Goal: Task Accomplishment & Management: Use online tool/utility

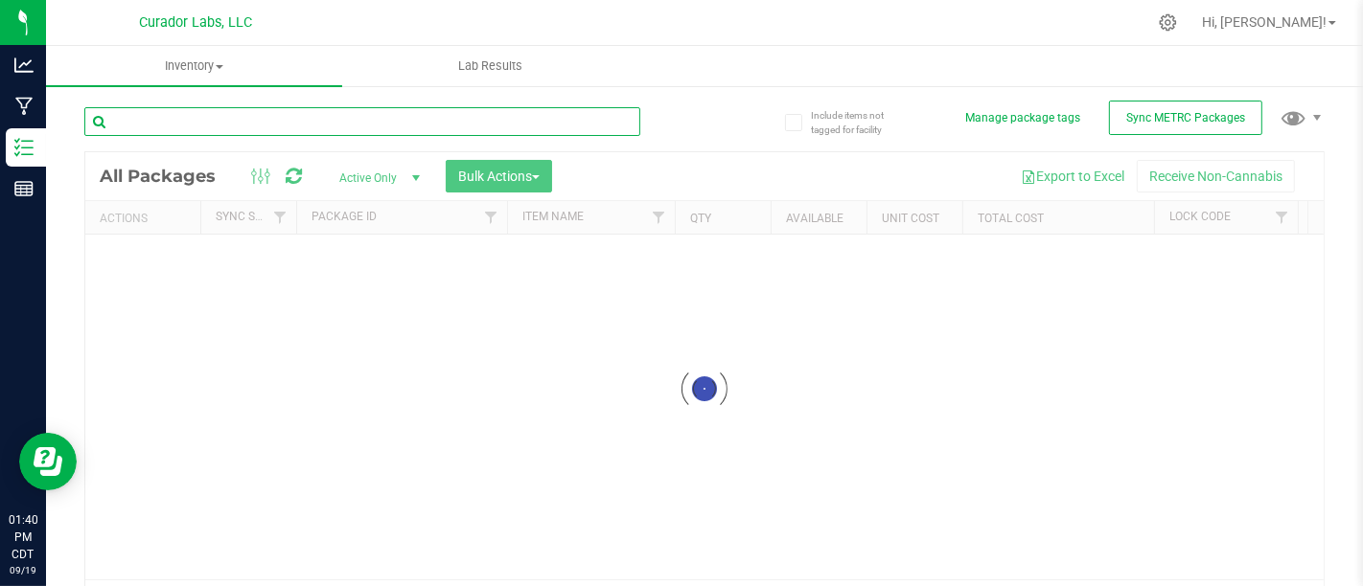
click at [399, 117] on input "text" at bounding box center [362, 121] width 556 height 29
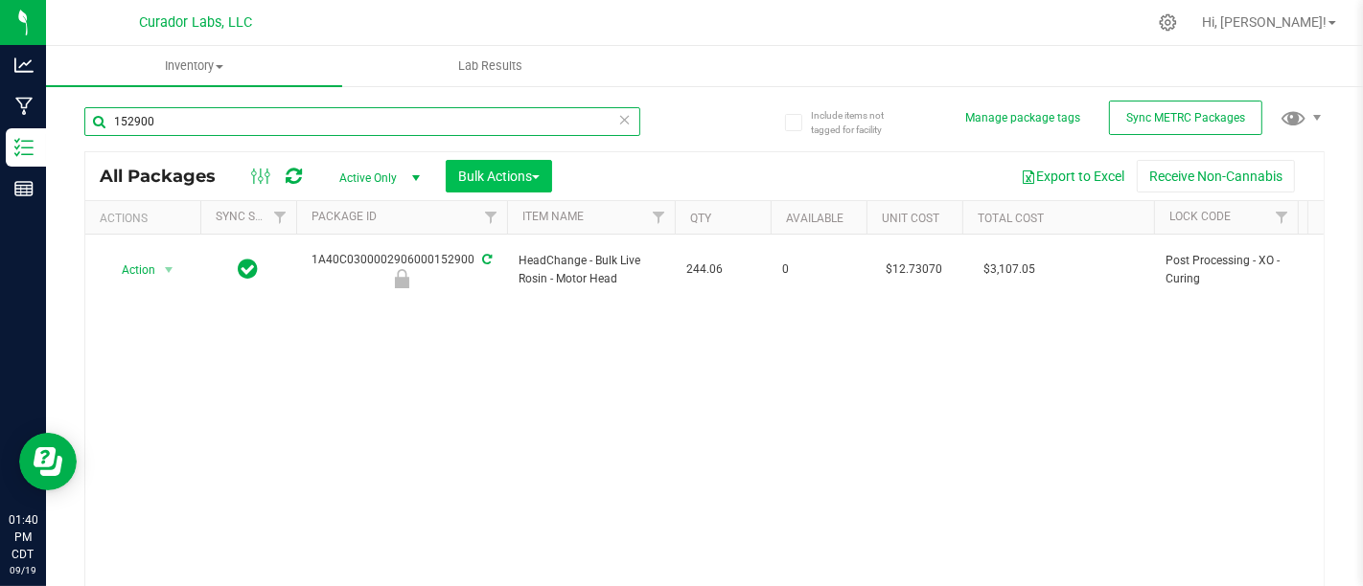
type input "152900"
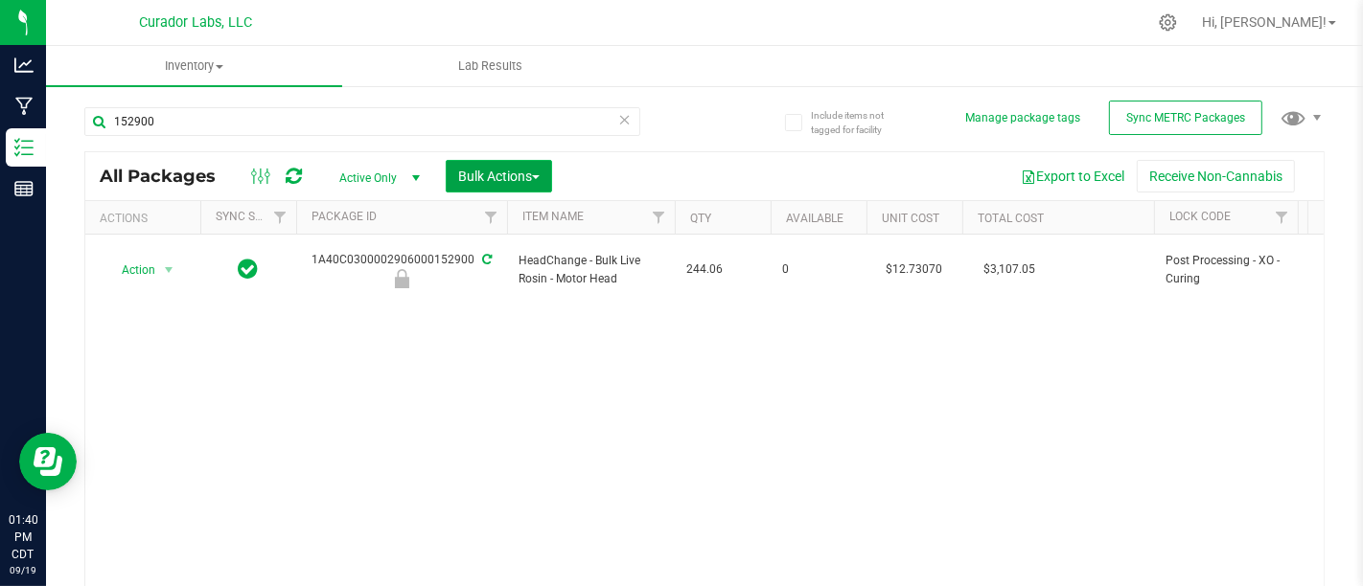
click at [482, 173] on span "Bulk Actions" at bounding box center [498, 176] width 81 height 15
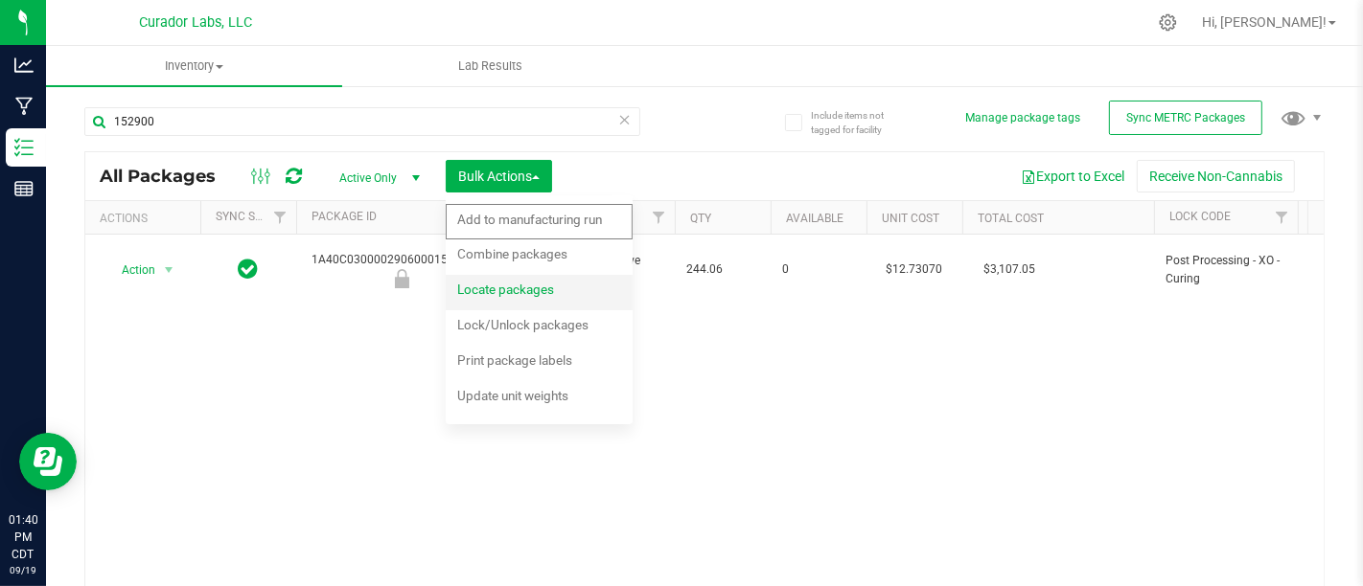
click at [546, 288] on span "Locate packages" at bounding box center [505, 289] width 97 height 15
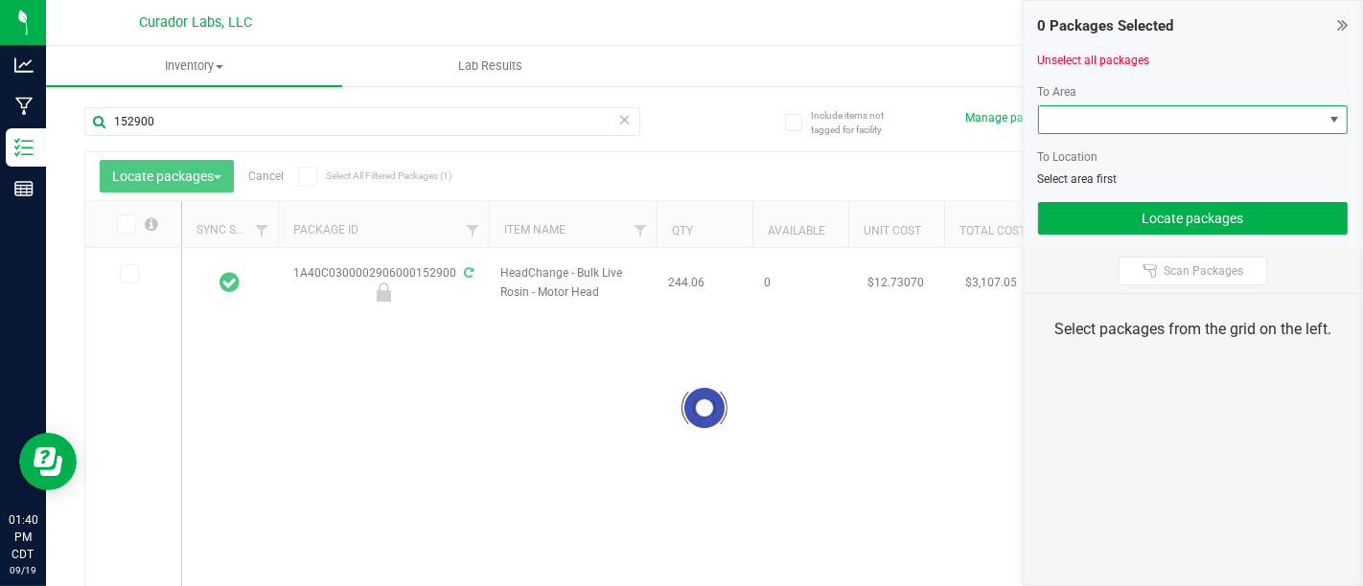
click at [1185, 118] on span at bounding box center [1181, 119] width 285 height 27
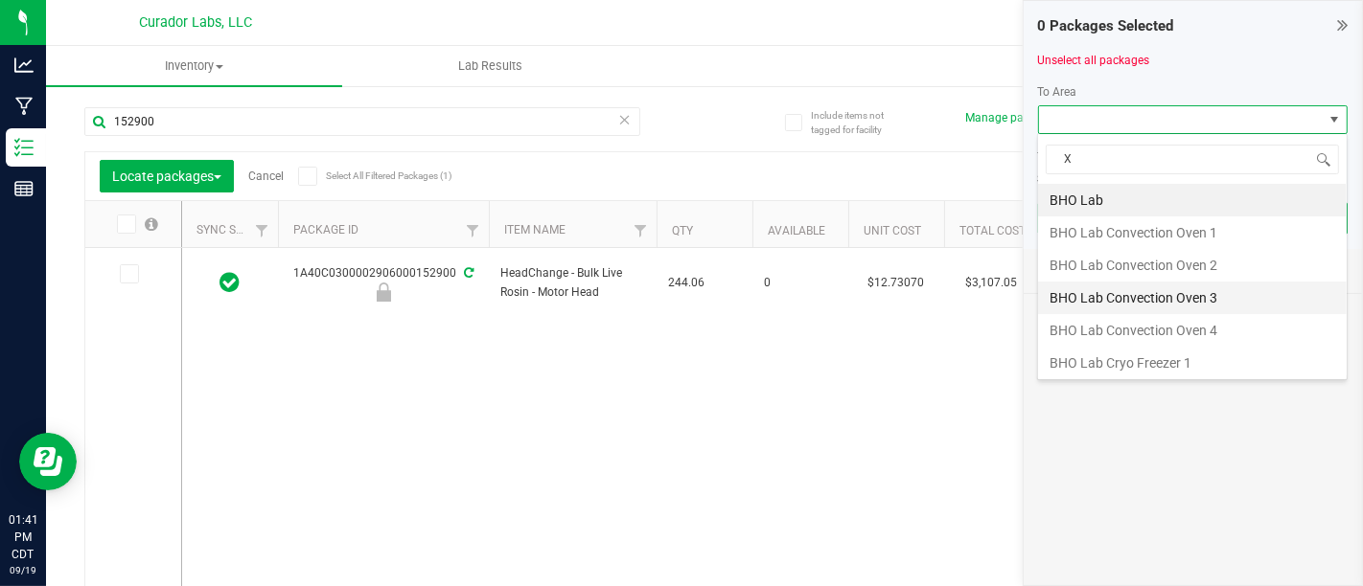
type input "XO"
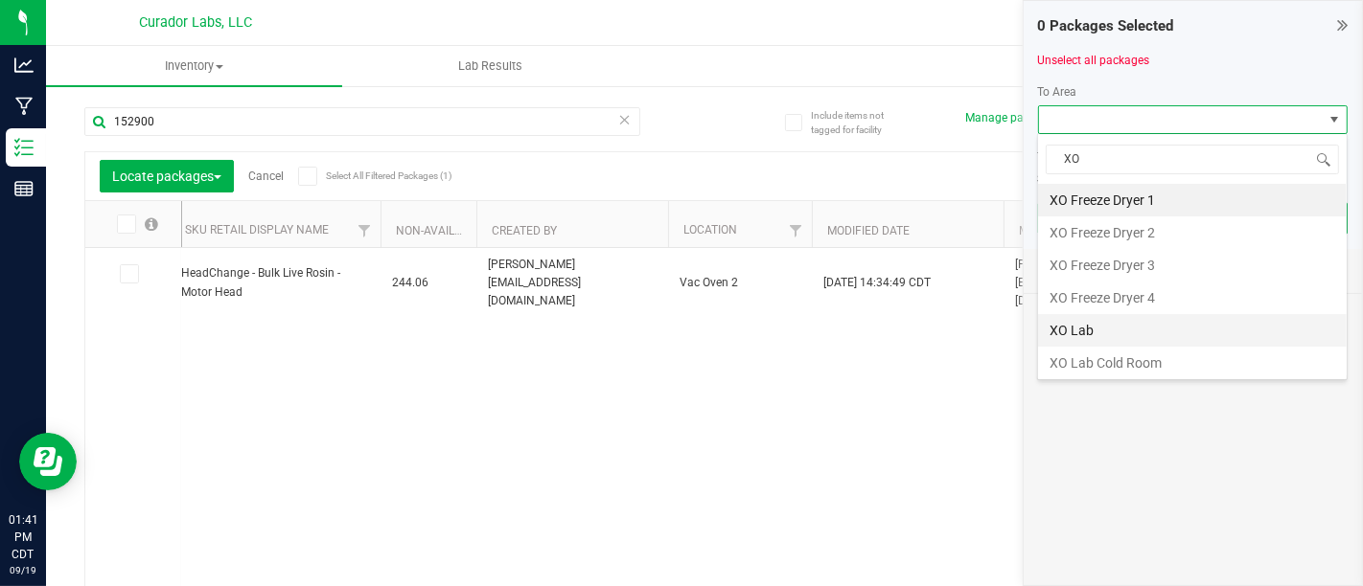
click at [1188, 325] on li "XO Lab" at bounding box center [1192, 330] width 309 height 33
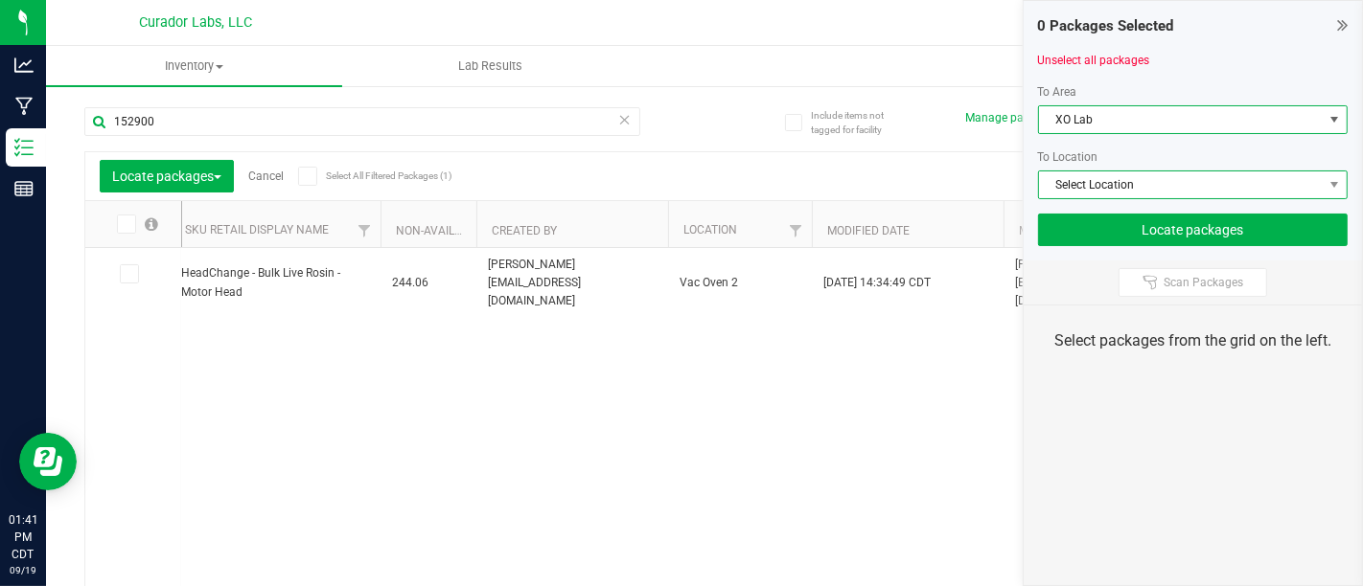
click at [1232, 189] on span "Select Location" at bounding box center [1181, 185] width 285 height 27
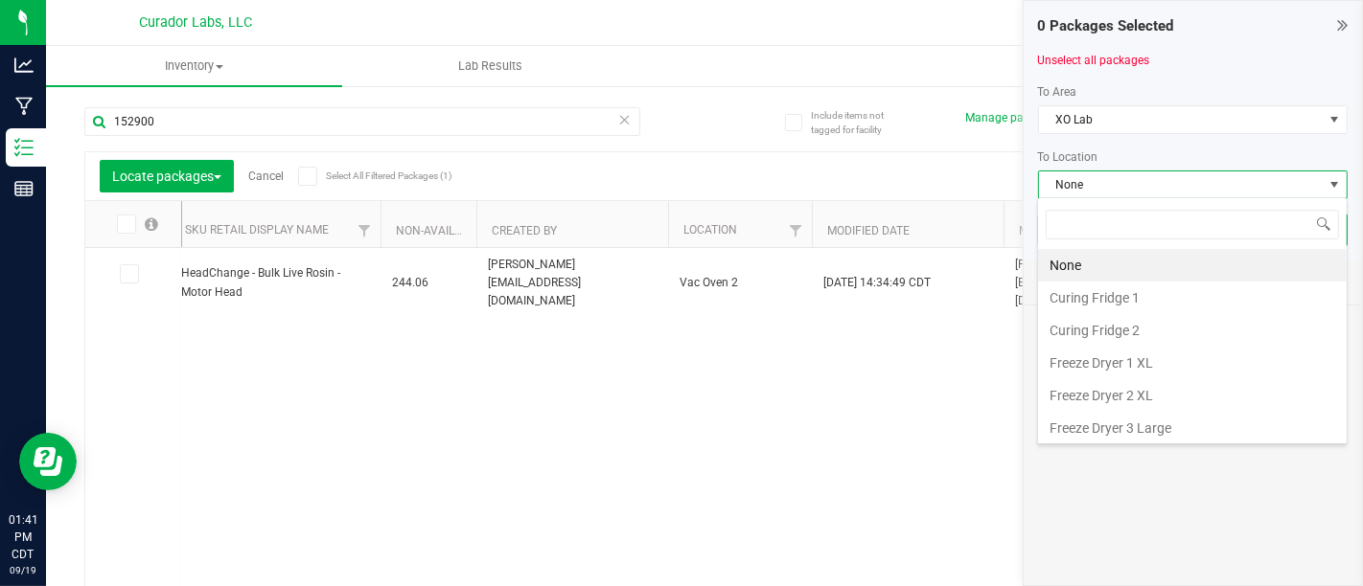
click at [866, 393] on div "1A40C0300002906000152900 HeadChange - Bulk Live Rosin - Motor Head 244.06 0 $12…" at bounding box center [744, 433] width 1125 height 370
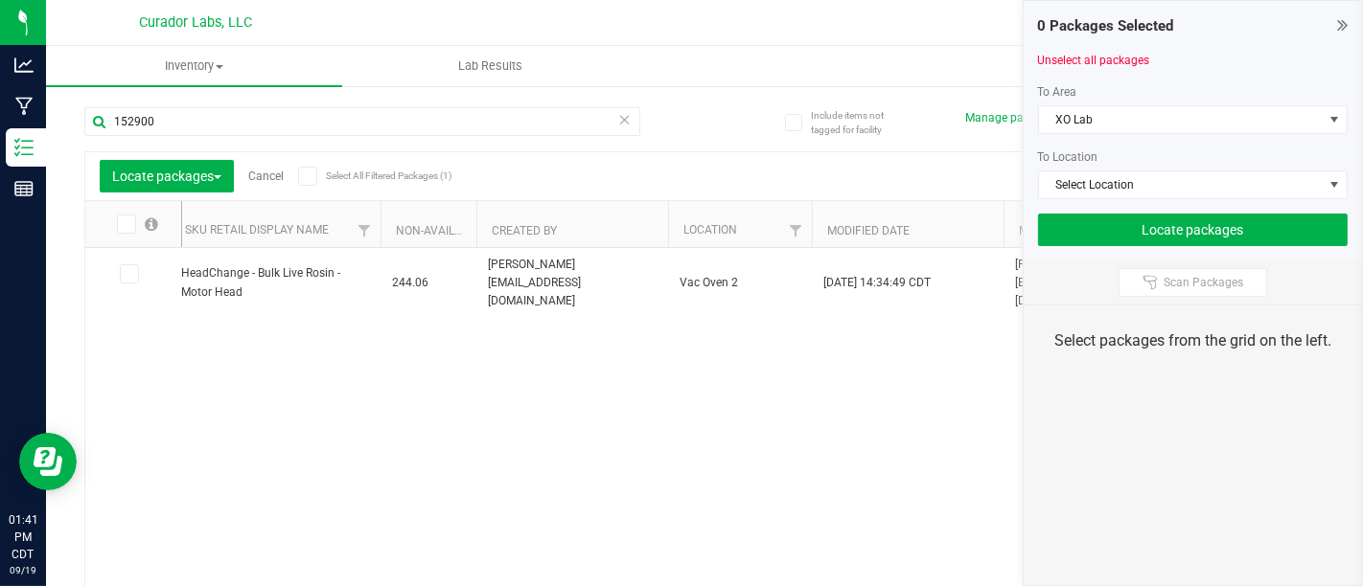
click at [268, 171] on link "Cancel" at bounding box center [265, 176] width 35 height 13
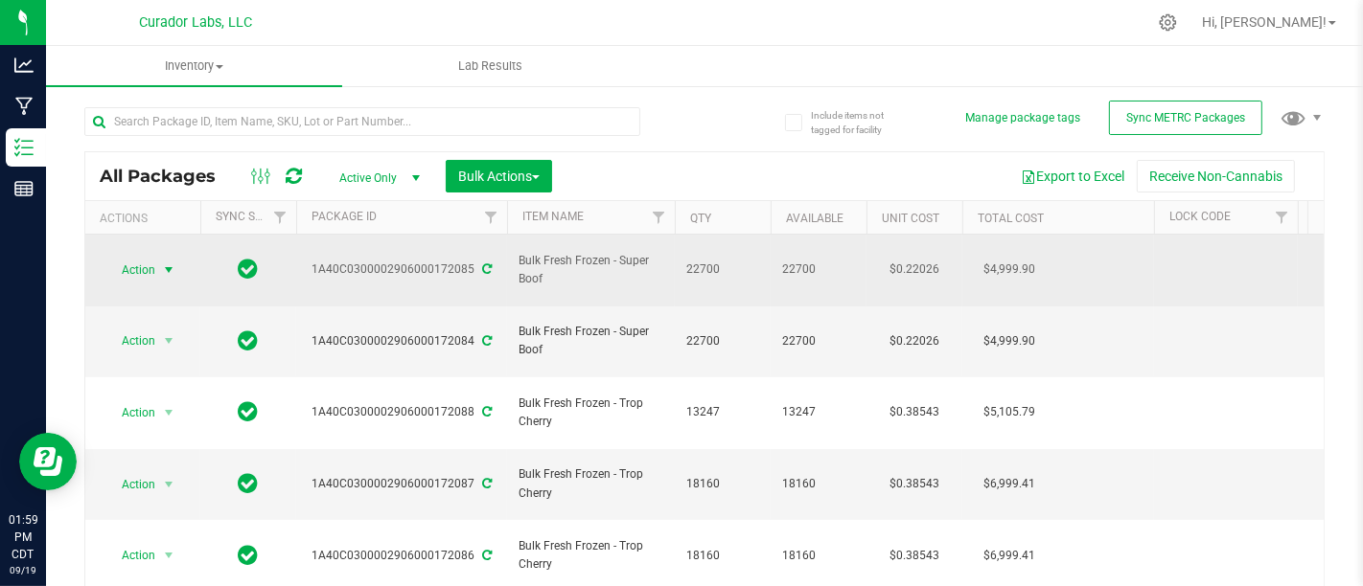
click at [164, 263] on span "select" at bounding box center [168, 270] width 15 height 15
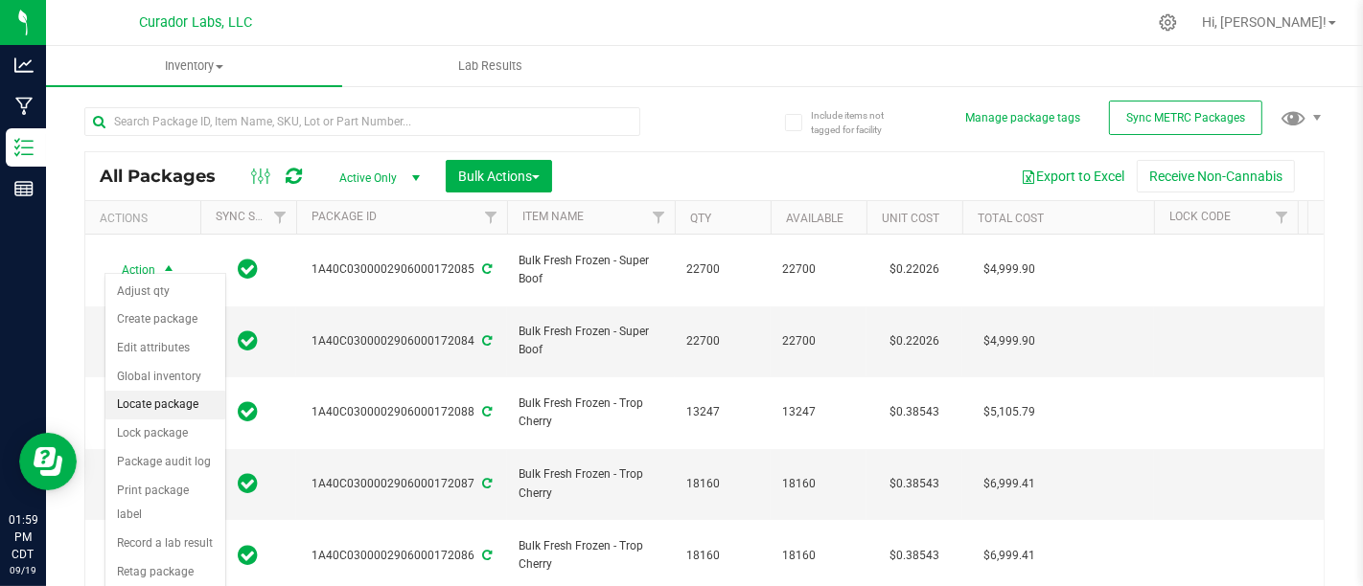
click at [158, 413] on li "Locate package" at bounding box center [165, 405] width 120 height 29
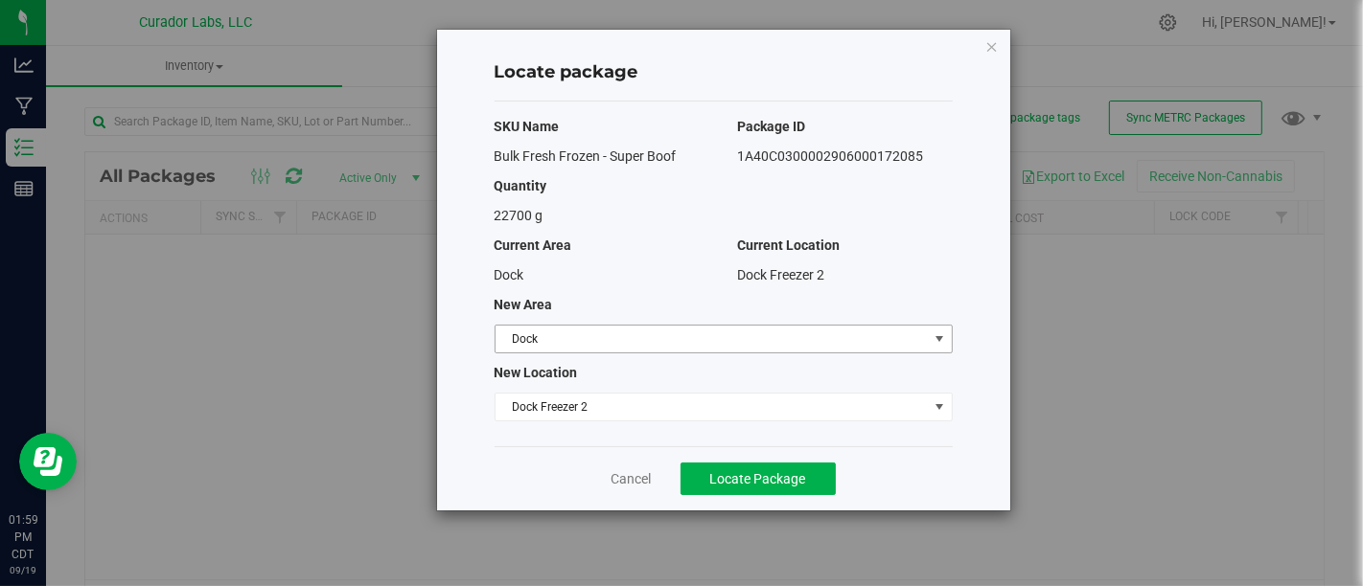
click at [674, 342] on span "Dock" at bounding box center [711, 339] width 432 height 27
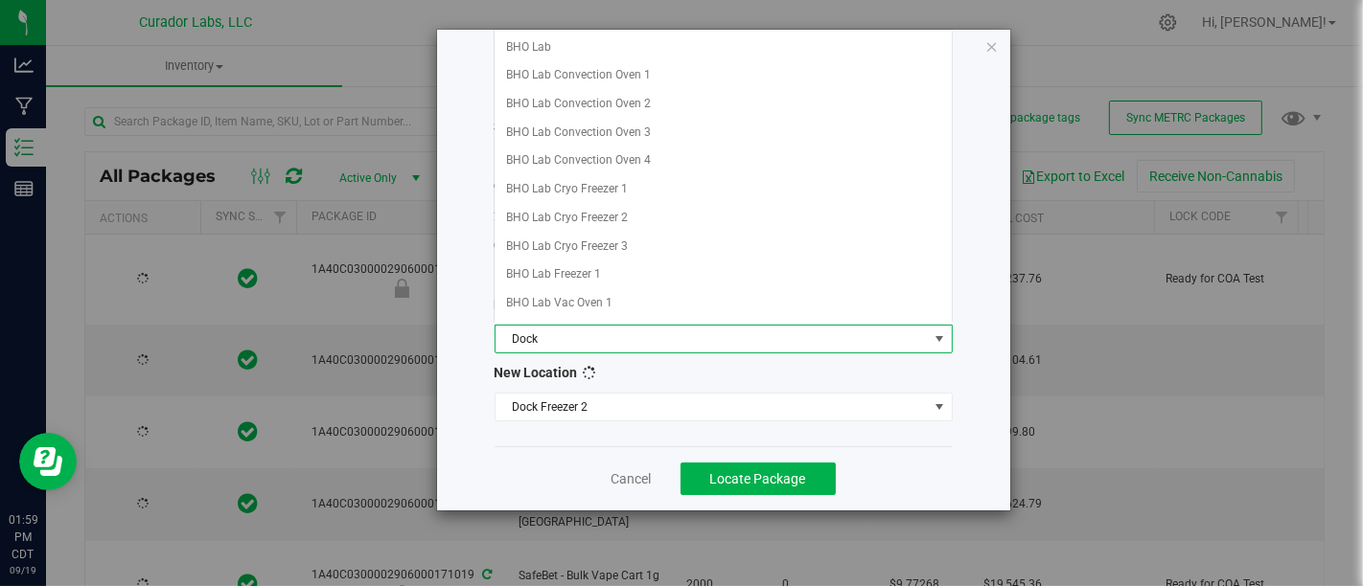
type input "[DATE]"
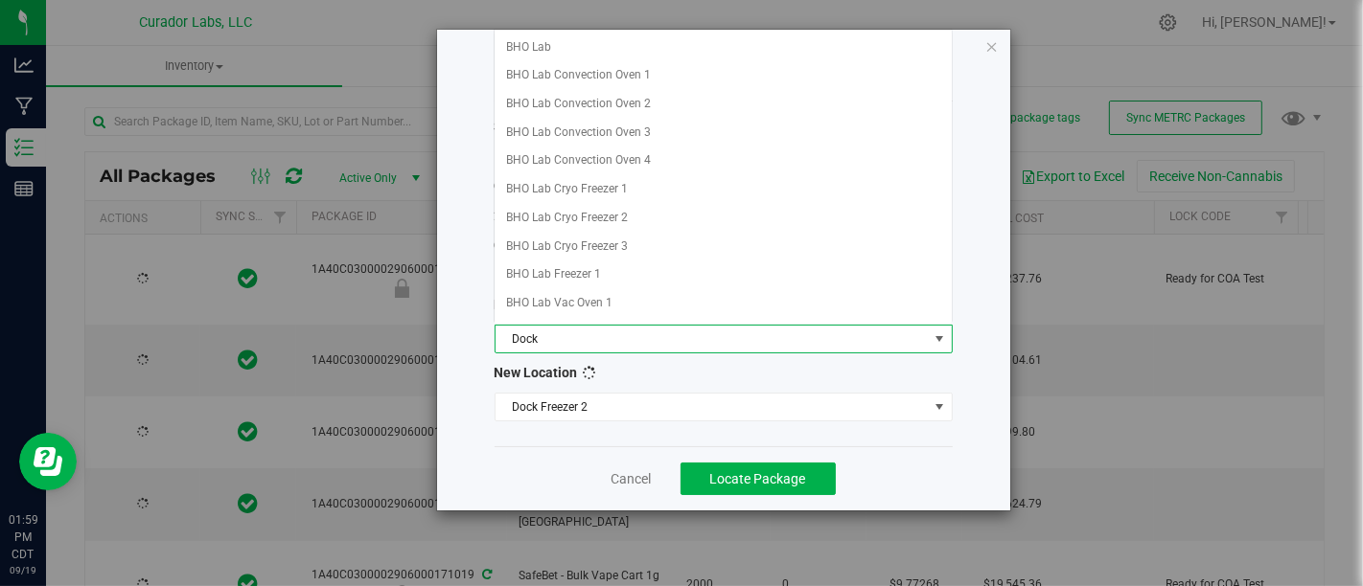
type input "[DATE]"
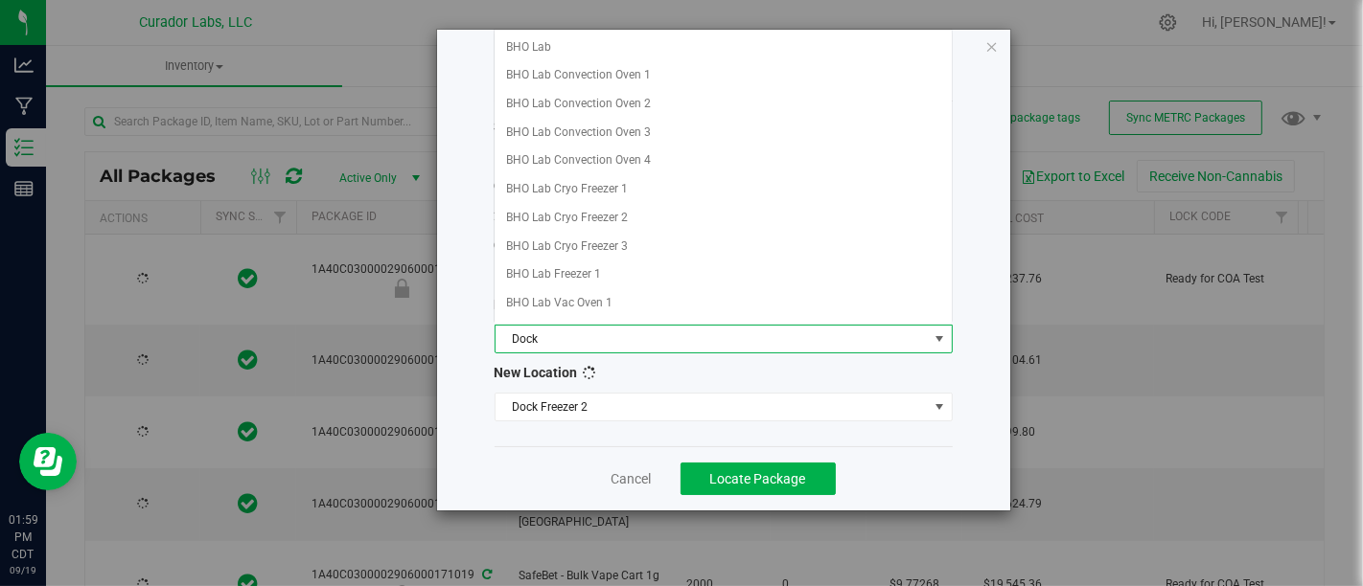
type input "[DATE]"
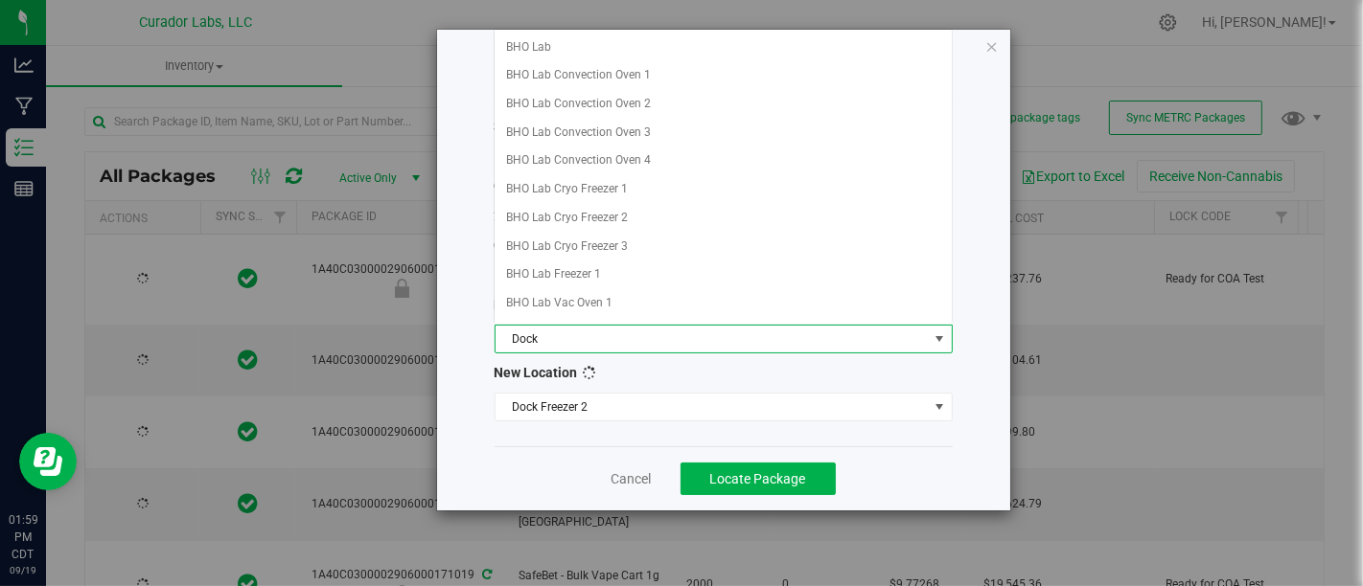
type input "[DATE]"
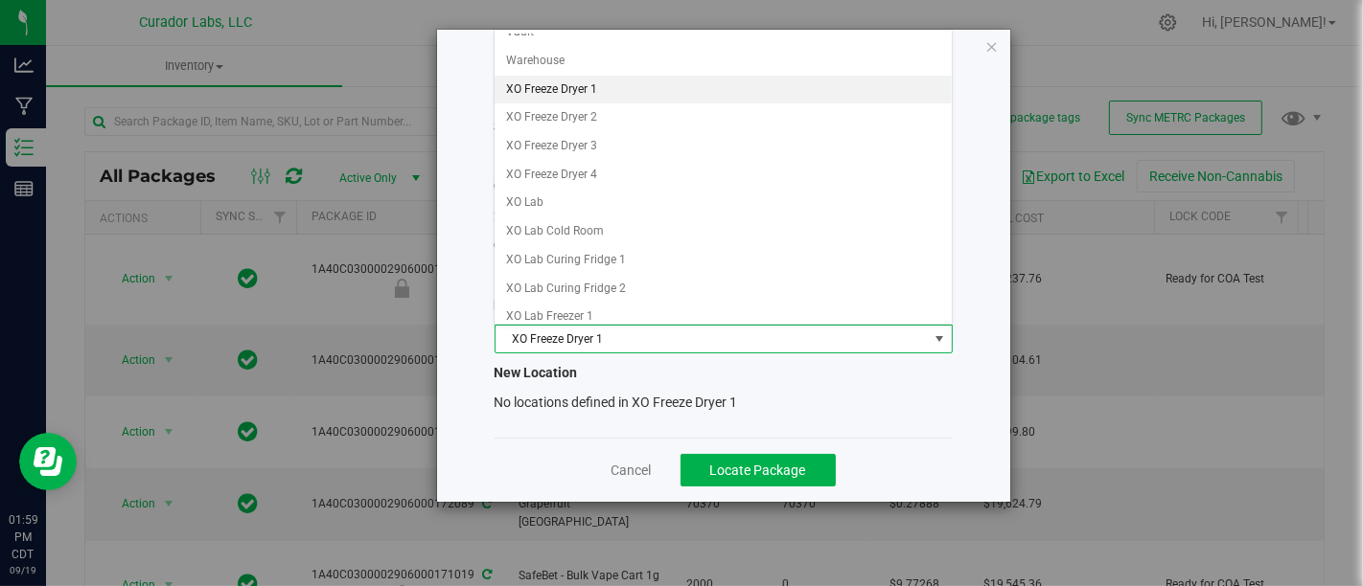
scroll to position [1809, 0]
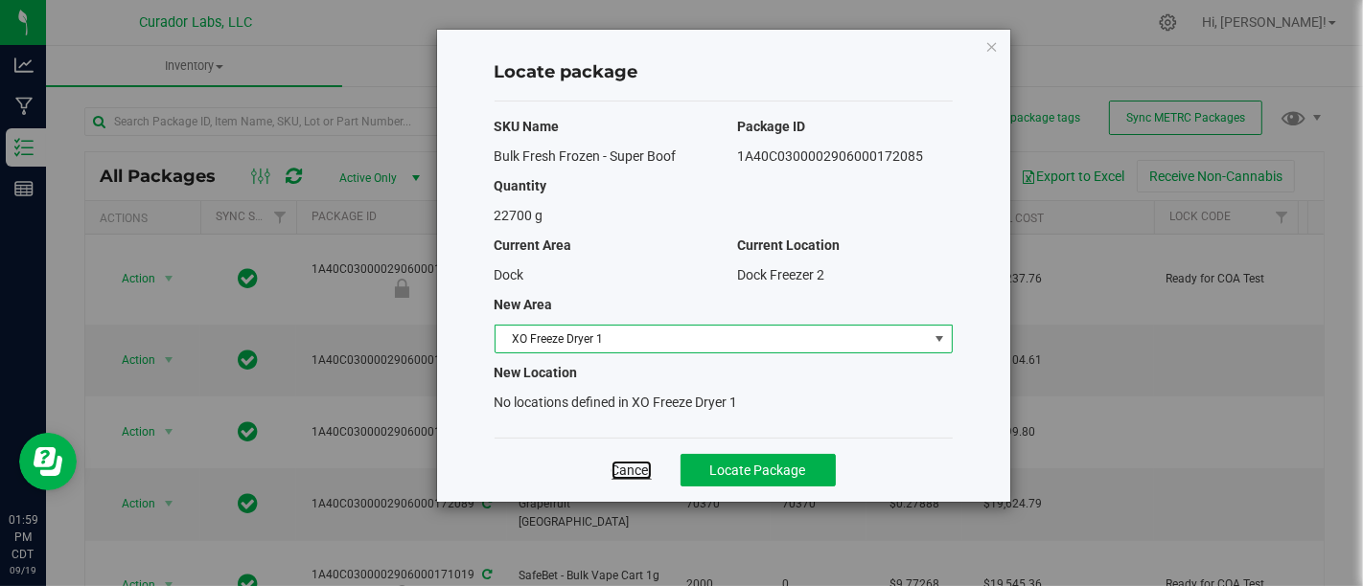
click at [630, 466] on link "Cancel" at bounding box center [631, 470] width 40 height 19
